Goal: Transaction & Acquisition: Book appointment/travel/reservation

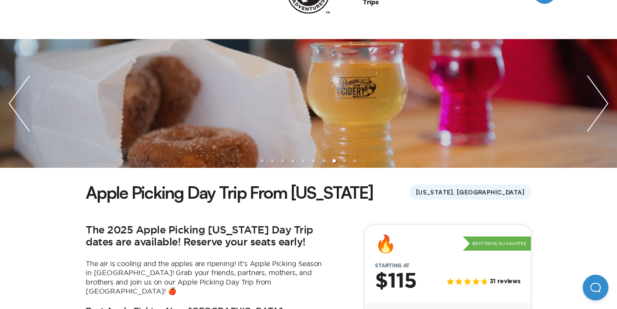
scroll to position [58, 0]
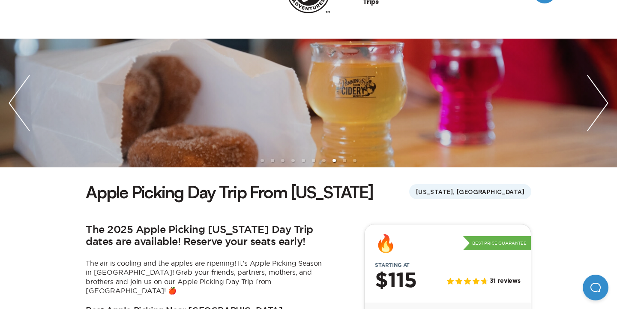
click at [600, 97] on img "next slide / item" at bounding box center [598, 103] width 39 height 129
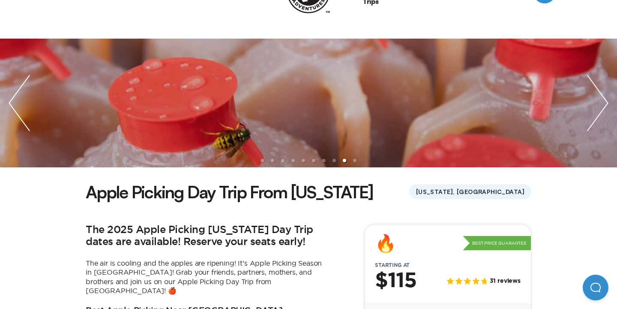
click at [600, 97] on img "next slide / item" at bounding box center [598, 103] width 39 height 129
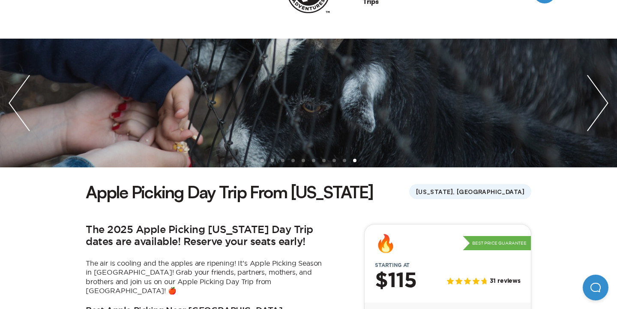
click at [600, 97] on img "next slide / item" at bounding box center [598, 103] width 39 height 129
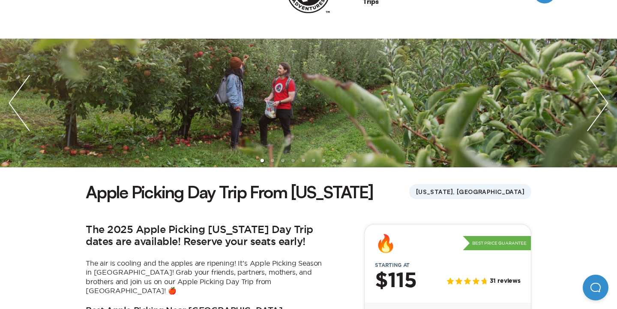
click at [600, 97] on img "next slide / item" at bounding box center [598, 103] width 39 height 129
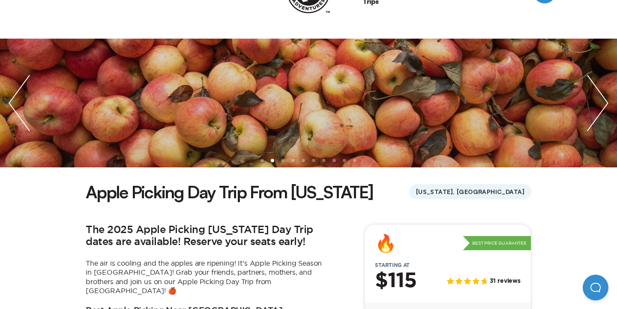
click at [600, 97] on img "next slide / item" at bounding box center [598, 103] width 39 height 129
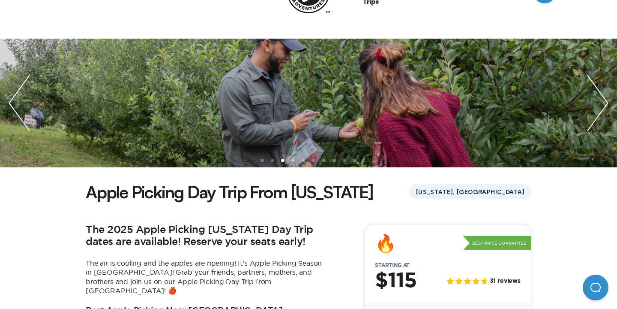
click at [600, 97] on img "next slide / item" at bounding box center [598, 103] width 39 height 129
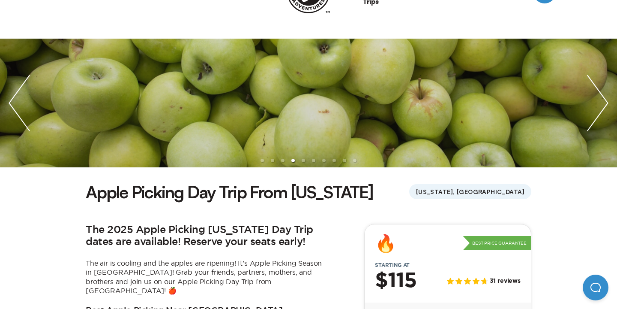
click at [600, 97] on img "next slide / item" at bounding box center [598, 103] width 39 height 129
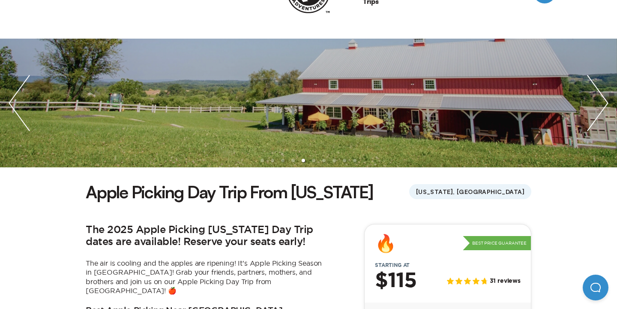
click at [600, 97] on img "next slide / item" at bounding box center [598, 103] width 39 height 129
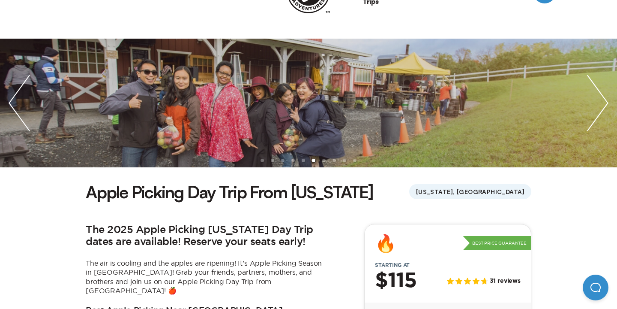
click at [600, 97] on img "next slide / item" at bounding box center [598, 103] width 39 height 129
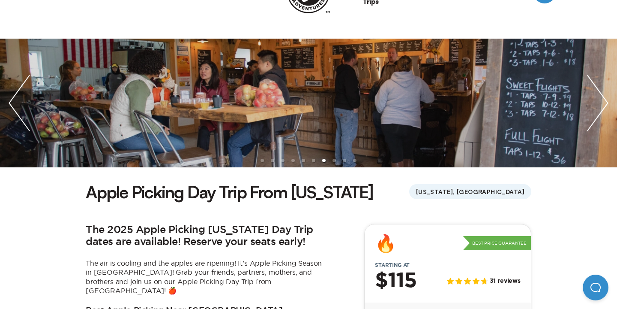
click at [600, 97] on img "next slide / item" at bounding box center [598, 103] width 39 height 129
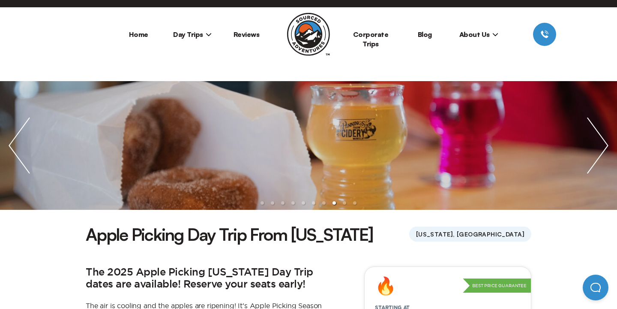
scroll to position [0, 0]
